Goal: Find specific page/section: Find specific page/section

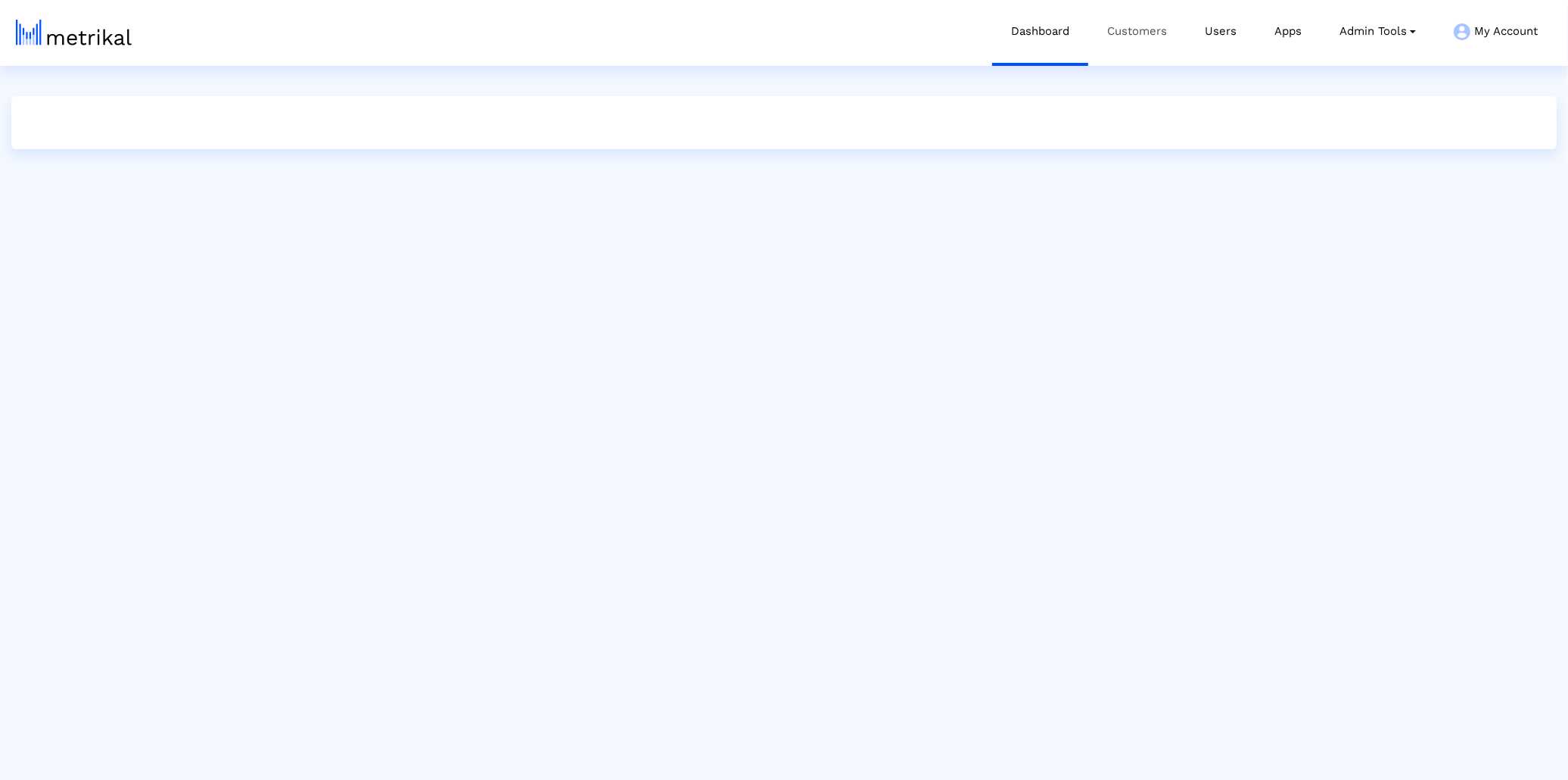
click at [1149, 22] on link "Customers" at bounding box center [1137, 31] width 98 height 63
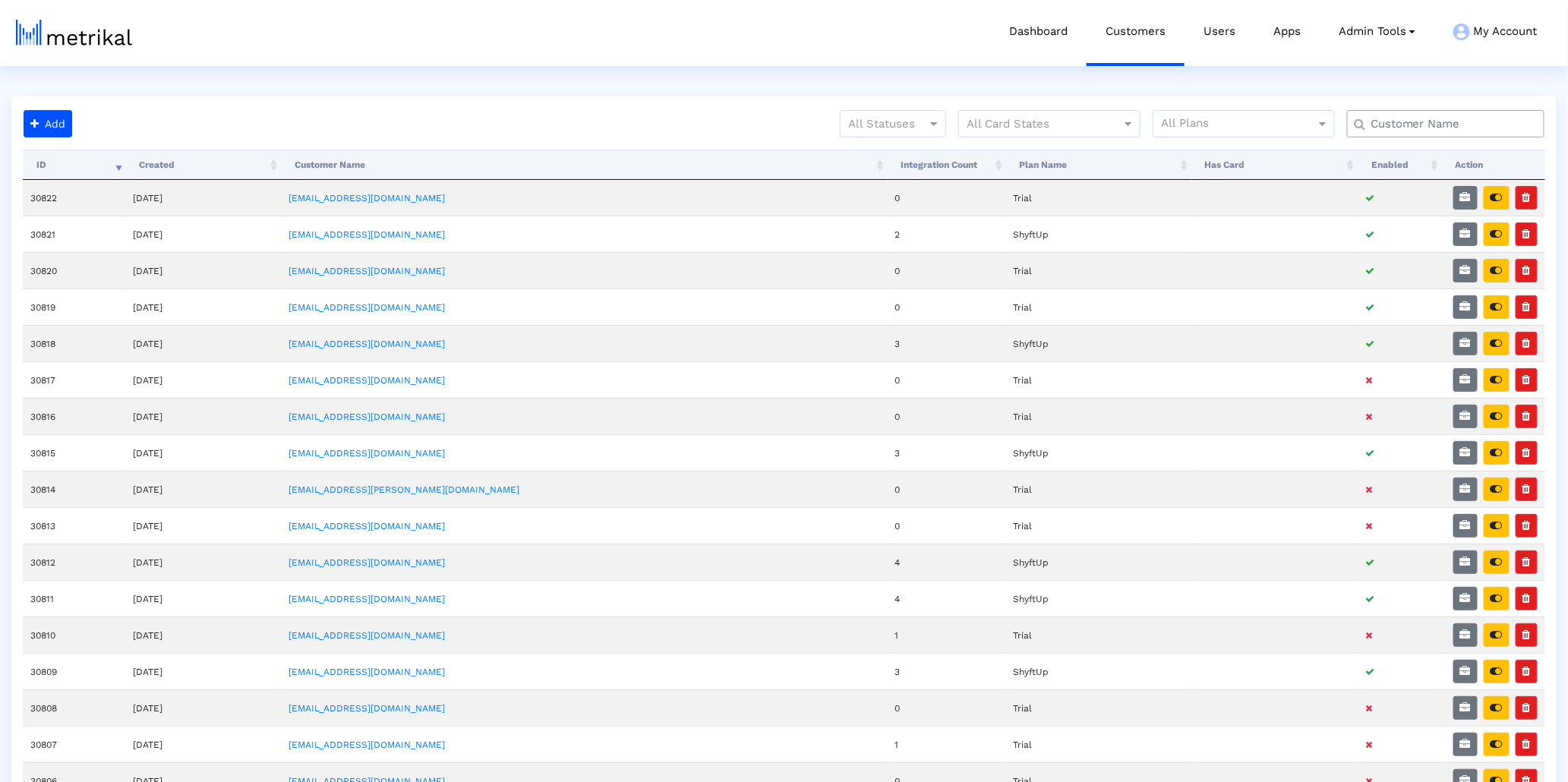
click at [1429, 130] on input "text" at bounding box center [1449, 124] width 179 height 16
click at [805, 107] on div "Add All Statuses All Card States All Plans Processing... ID Created Customer Na…" at bounding box center [784, 715] width 1545 height 1239
click at [829, 118] on div "All Statuses All Card States All Plans" at bounding box center [817, 129] width 1479 height 40
click at [875, 130] on div at bounding box center [893, 123] width 105 height 18
click at [884, 159] on div "Active" at bounding box center [893, 155] width 105 height 37
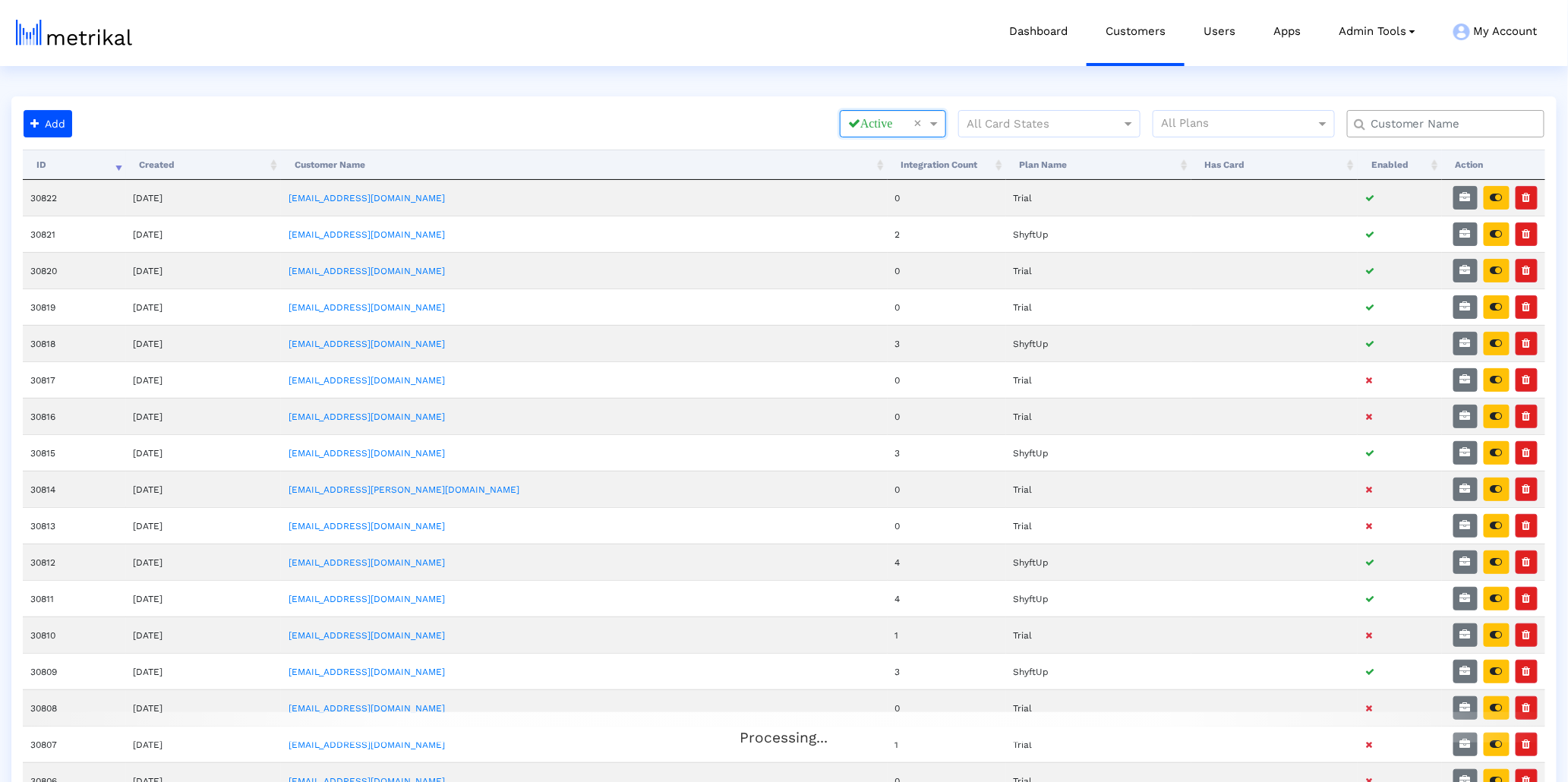
click at [1433, 125] on input "text" at bounding box center [1449, 124] width 179 height 16
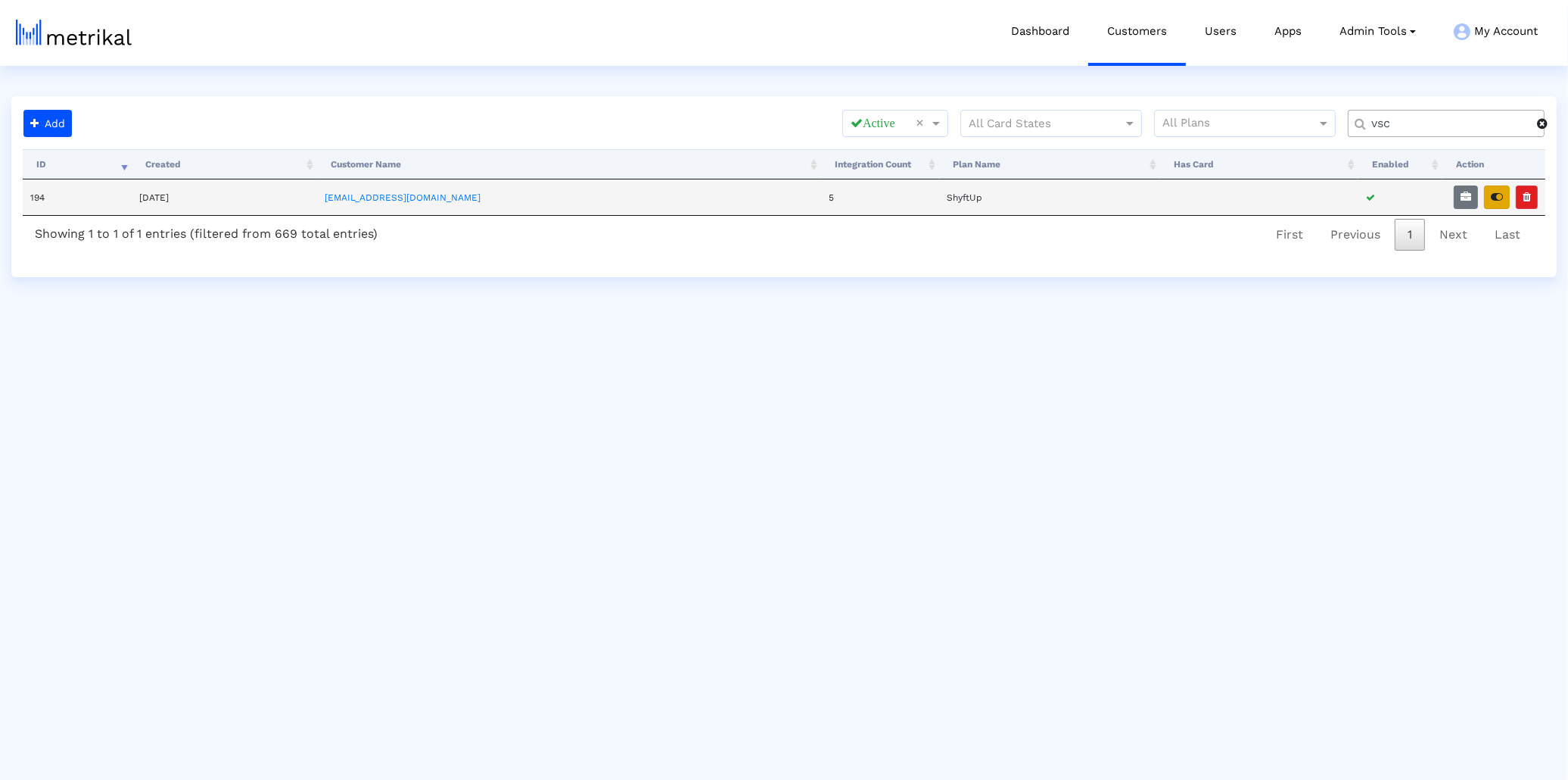
type input "vsc"
click at [1495, 196] on icon "button" at bounding box center [1497, 197] width 13 height 11
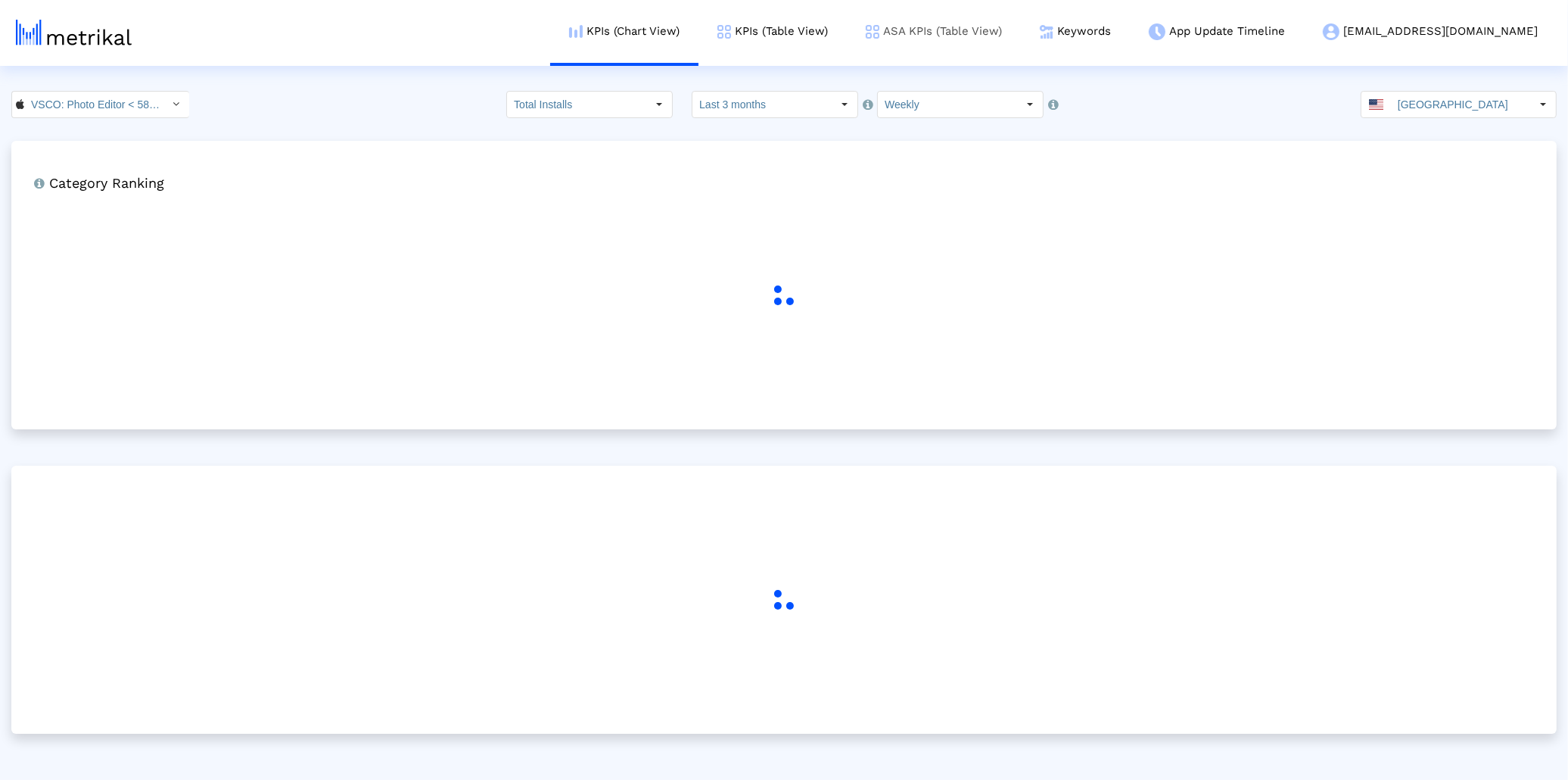
click at [1021, 44] on link "ASA KPIs (Table View)" at bounding box center [935, 31] width 174 height 63
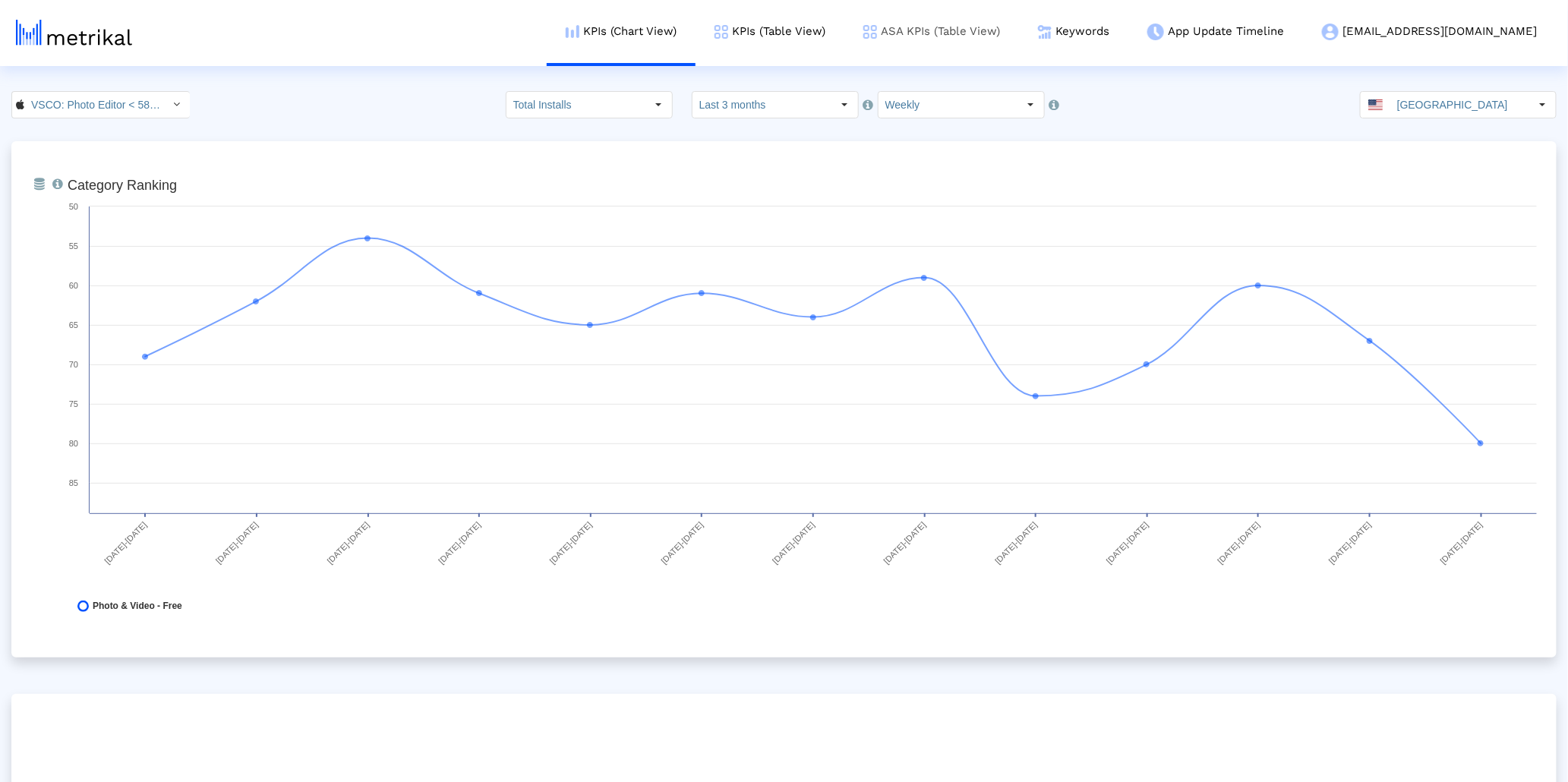
click at [1019, 44] on link "ASA KPIs (Table View)" at bounding box center [932, 31] width 175 height 63
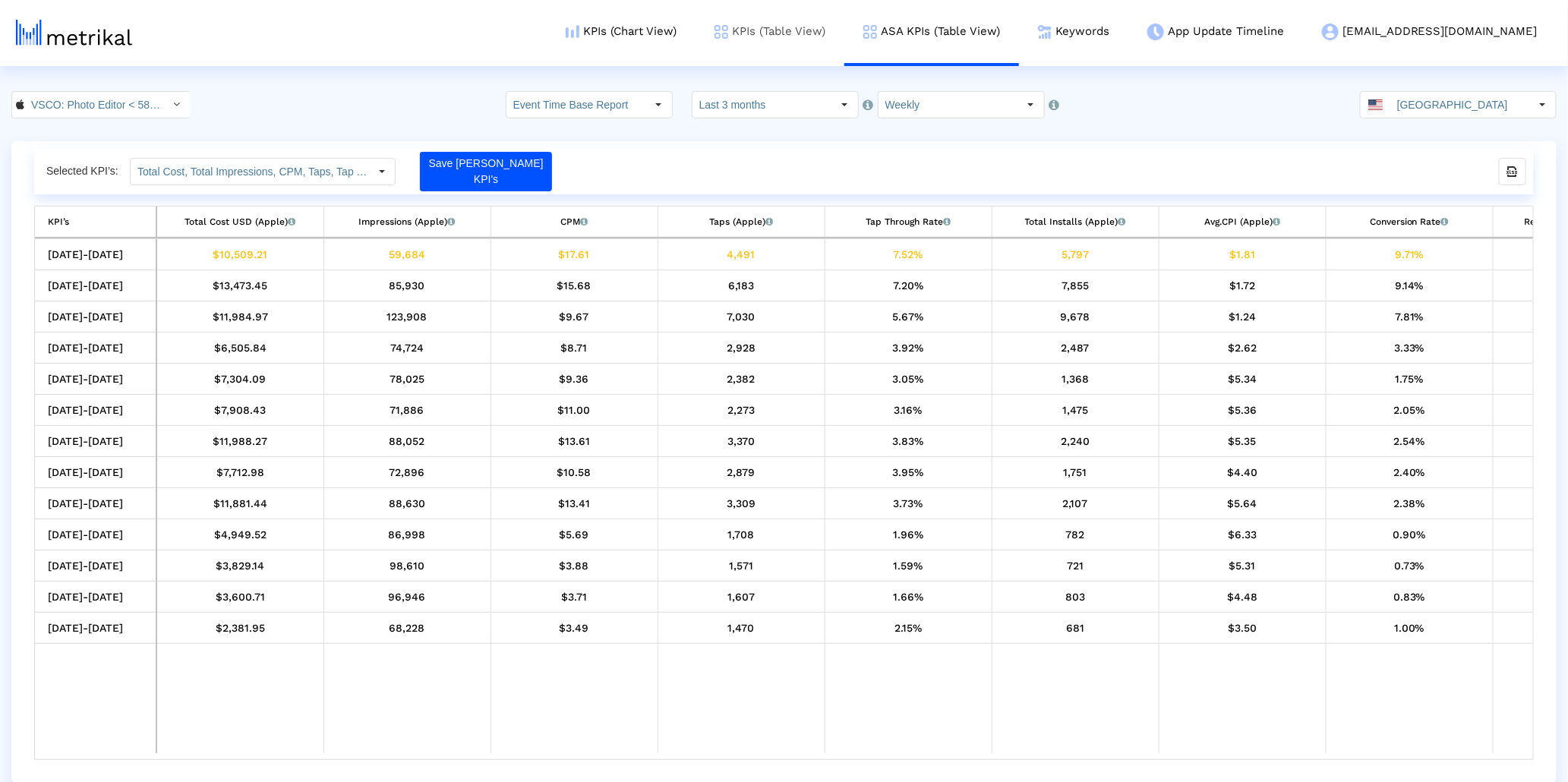
click at [844, 38] on link "KPIs (Table View)" at bounding box center [769, 31] width 149 height 63
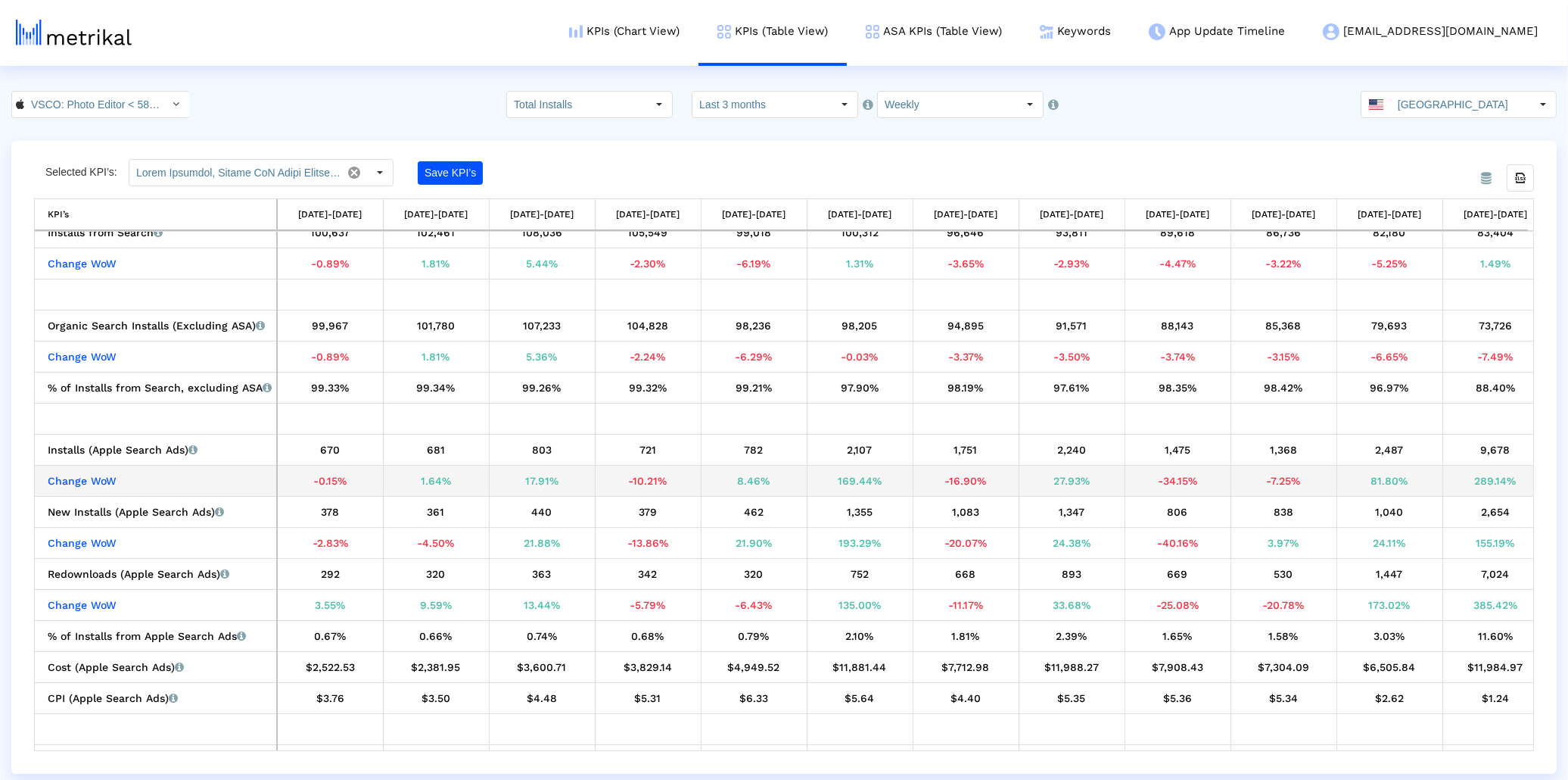
scroll to position [390, 0]
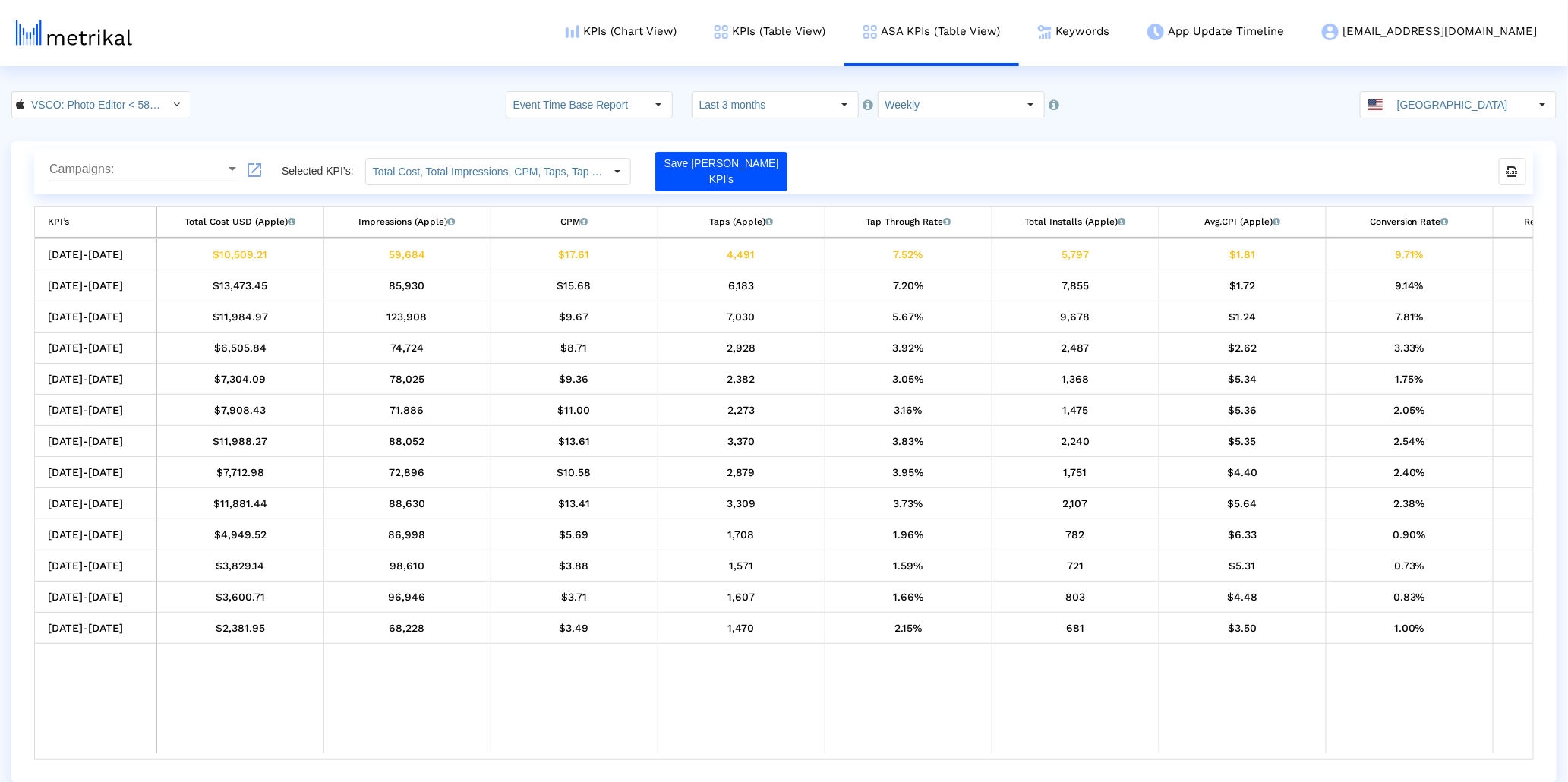
drag, startPoint x: 498, startPoint y: 752, endPoint x: 519, endPoint y: 752, distance: 21.0
click at [519, 752] on td "Data grid" at bounding box center [574, 698] width 167 height 110
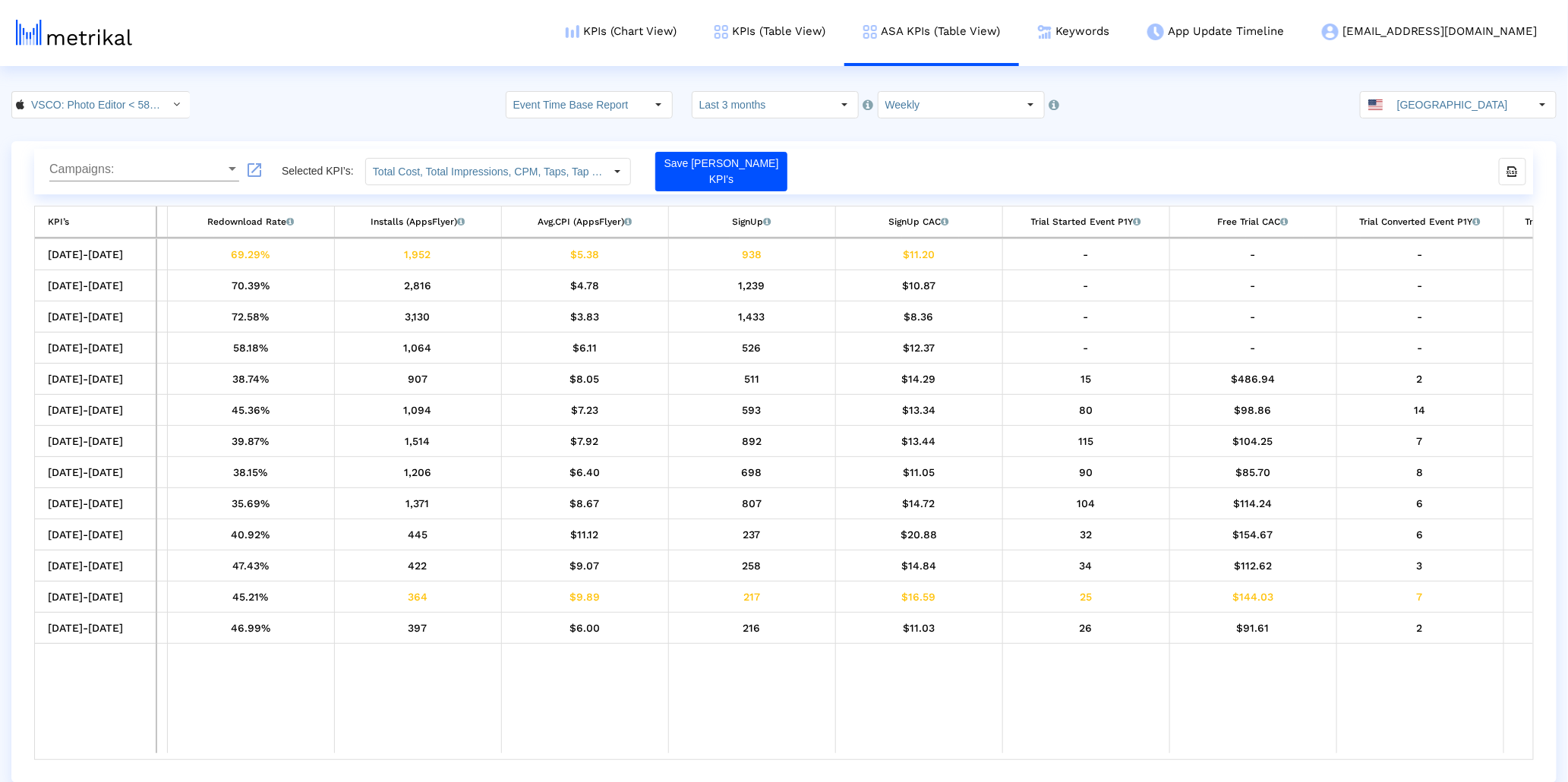
scroll to position [0, 1500]
